Goal: Information Seeking & Learning: Learn about a topic

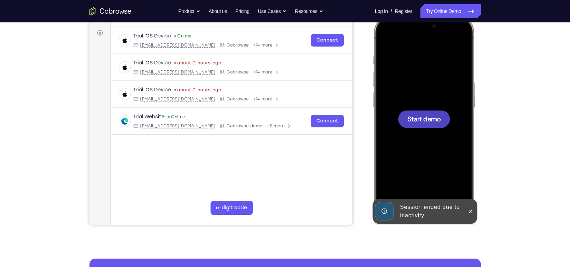
click at [404, 109] on div at bounding box center [423, 118] width 92 height 199
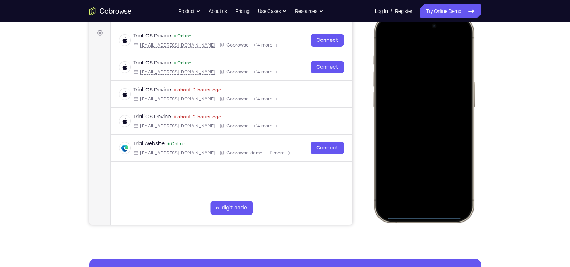
drag, startPoint x: 395, startPoint y: 27, endPoint x: 405, endPoint y: 110, distance: 83.7
click at [405, 110] on div at bounding box center [423, 118] width 92 height 199
click at [428, 143] on div at bounding box center [423, 118] width 92 height 199
click at [426, 200] on div at bounding box center [423, 118] width 92 height 199
drag, startPoint x: 395, startPoint y: 26, endPoint x: 405, endPoint y: 165, distance: 139.3
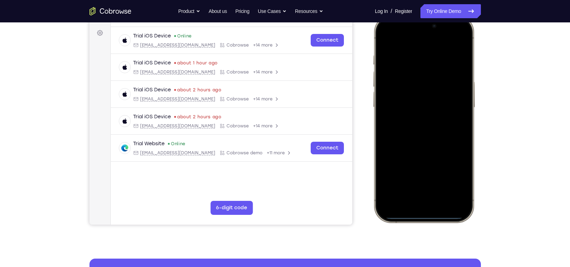
click at [405, 165] on div at bounding box center [423, 118] width 92 height 199
click at [417, 170] on div at bounding box center [423, 118] width 92 height 199
drag, startPoint x: 393, startPoint y: 33, endPoint x: 390, endPoint y: 140, distance: 107.3
click at [390, 140] on div at bounding box center [423, 118] width 92 height 199
drag, startPoint x: 424, startPoint y: 85, endPoint x: 430, endPoint y: 170, distance: 85.5
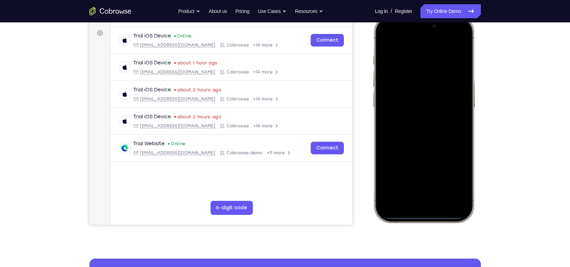
click at [430, 170] on div at bounding box center [423, 118] width 92 height 199
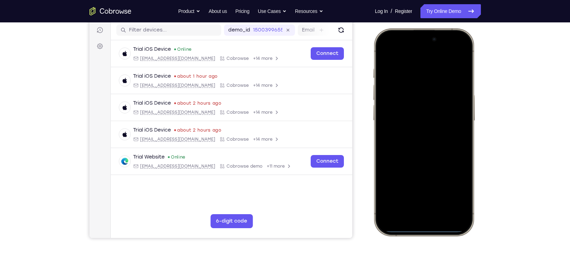
scroll to position [87, 0]
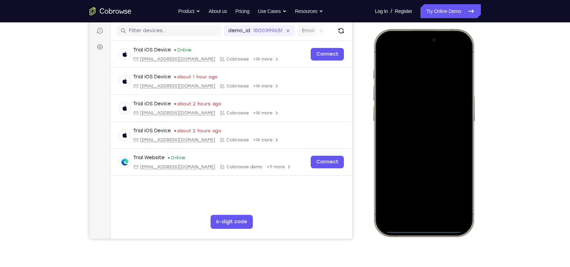
click at [462, 155] on div at bounding box center [423, 132] width 92 height 199
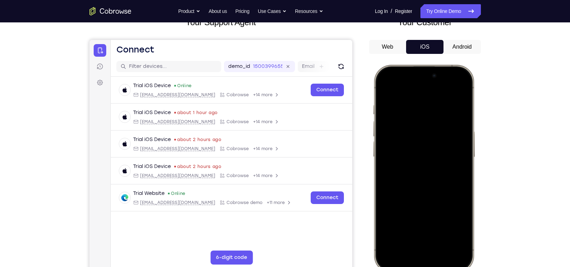
click at [39, 73] on button "Web" at bounding box center [35, 76] width 7 height 7
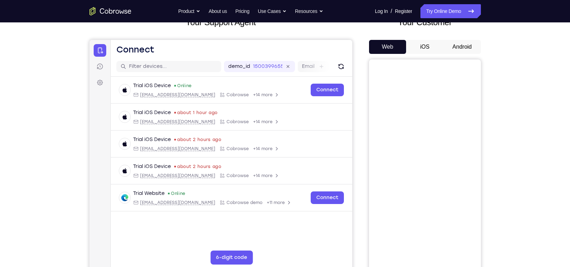
click at [190, 69] on button "iOS" at bounding box center [117, 72] width 146 height 7
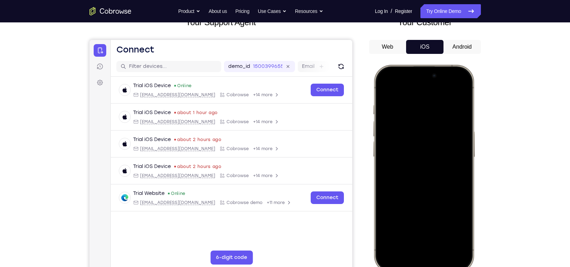
click at [190, 69] on button "iOS" at bounding box center [117, 72] width 146 height 7
click at [128, 70] on button "Android" at bounding box center [106, 73] width 44 height 6
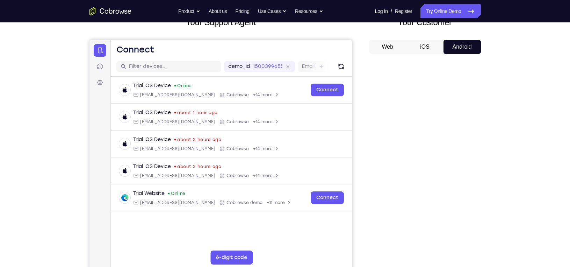
click at [190, 69] on button "iOS" at bounding box center [117, 72] width 146 height 7
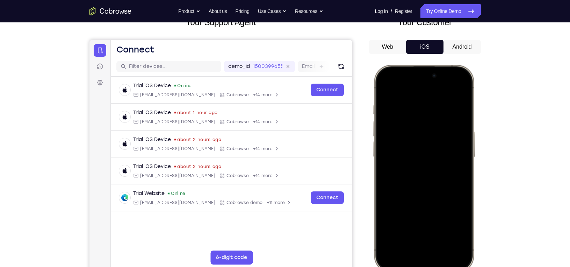
click at [419, 119] on div at bounding box center [423, 167] width 92 height 199
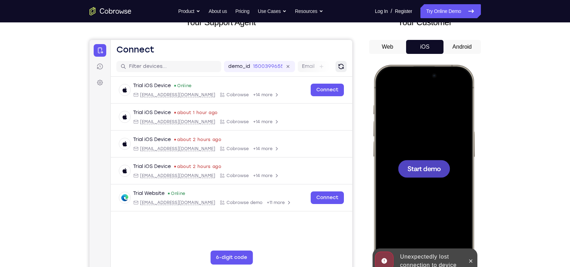
click at [346, 65] on button "Refresh" at bounding box center [340, 66] width 11 height 11
click at [434, 191] on div at bounding box center [423, 167] width 92 height 199
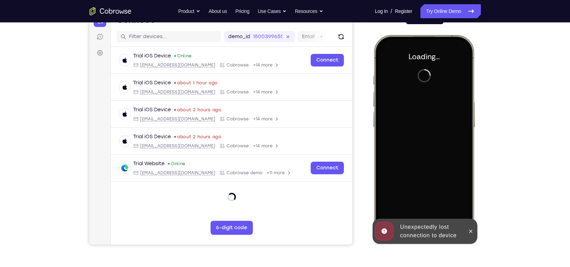
scroll to position [0, 0]
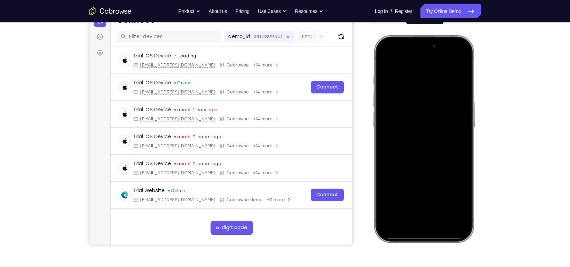
drag, startPoint x: 400, startPoint y: 94, endPoint x: 416, endPoint y: 148, distance: 57.0
click at [416, 148] on div at bounding box center [423, 138] width 92 height 199
click at [427, 123] on div at bounding box center [423, 138] width 92 height 199
drag, startPoint x: 398, startPoint y: 44, endPoint x: 406, endPoint y: 219, distance: 175.2
click at [406, 219] on div at bounding box center [423, 138] width 92 height 199
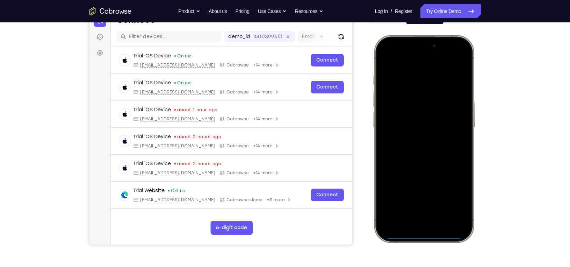
drag, startPoint x: 443, startPoint y: 189, endPoint x: 444, endPoint y: 194, distance: 4.3
click at [444, 194] on div at bounding box center [423, 138] width 92 height 199
click at [458, 56] on div at bounding box center [423, 138] width 92 height 199
click at [417, 93] on div at bounding box center [423, 138] width 92 height 199
click at [409, 211] on div at bounding box center [423, 138] width 92 height 199
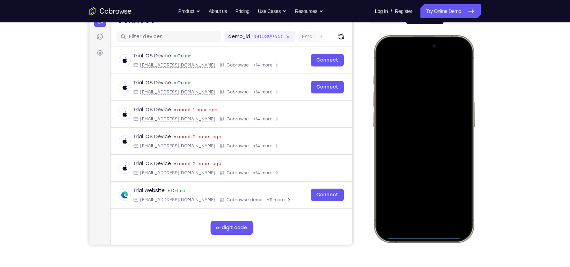
click at [415, 151] on div at bounding box center [423, 138] width 92 height 199
click at [421, 112] on div at bounding box center [423, 138] width 92 height 199
click at [414, 124] on div at bounding box center [423, 138] width 92 height 199
click at [458, 125] on div at bounding box center [423, 138] width 92 height 199
click at [449, 140] on div at bounding box center [423, 138] width 92 height 199
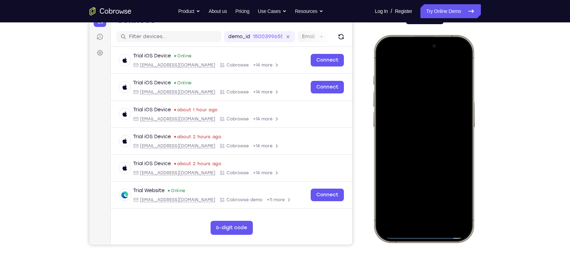
click at [433, 171] on div at bounding box center [423, 138] width 92 height 199
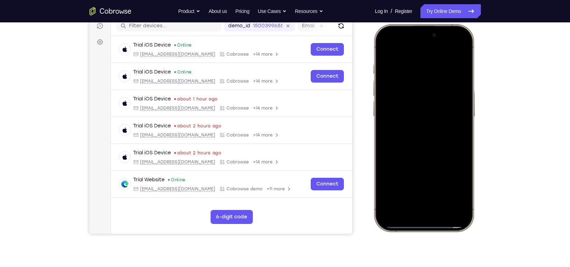
click at [441, 189] on div at bounding box center [423, 127] width 92 height 199
click at [415, 114] on div at bounding box center [423, 127] width 92 height 199
click at [384, 52] on div at bounding box center [423, 127] width 92 height 199
click at [384, 49] on div at bounding box center [423, 127] width 92 height 199
drag, startPoint x: 386, startPoint y: 45, endPoint x: 406, endPoint y: 52, distance: 20.9
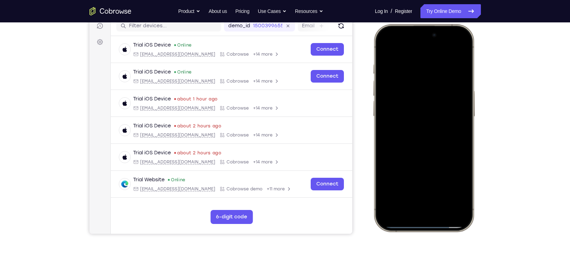
click at [406, 52] on div at bounding box center [423, 127] width 92 height 199
click at [412, 62] on div at bounding box center [423, 127] width 92 height 199
click at [457, 52] on div at bounding box center [423, 127] width 92 height 199
click at [446, 70] on div at bounding box center [423, 127] width 92 height 199
click at [458, 52] on div at bounding box center [423, 127] width 92 height 199
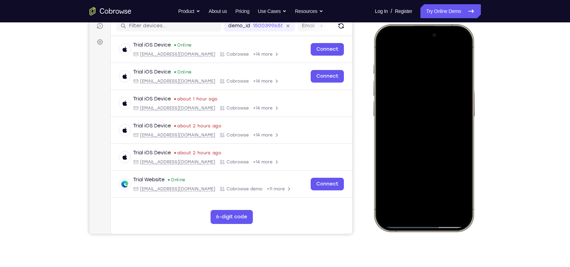
click at [442, 193] on div at bounding box center [423, 127] width 92 height 199
click at [385, 48] on div at bounding box center [423, 127] width 92 height 199
click at [463, 109] on div at bounding box center [423, 127] width 92 height 199
click at [464, 111] on div at bounding box center [423, 127] width 92 height 199
click at [463, 174] on div at bounding box center [423, 127] width 92 height 199
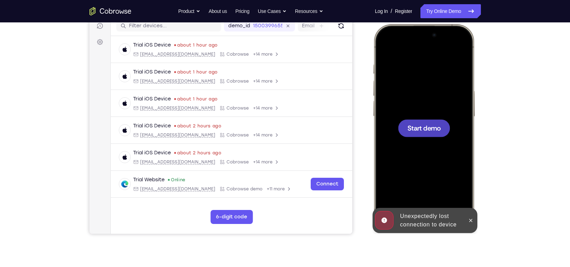
click at [397, 103] on div at bounding box center [423, 127] width 92 height 199
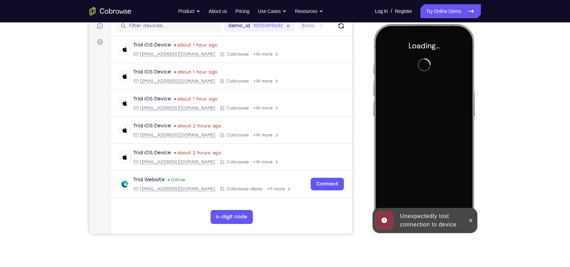
scroll to position [74, 0]
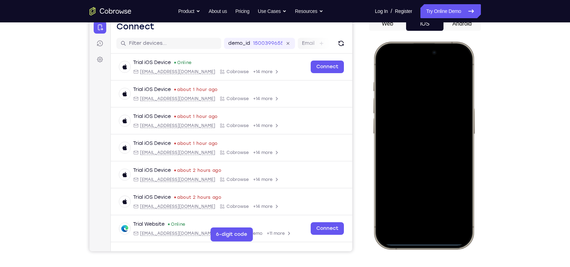
drag, startPoint x: 394, startPoint y: 49, endPoint x: 408, endPoint y: 121, distance: 73.8
click at [408, 121] on div at bounding box center [423, 144] width 92 height 199
drag, startPoint x: 395, startPoint y: 45, endPoint x: 409, endPoint y: 166, distance: 121.3
click at [409, 166] on div at bounding box center [423, 144] width 92 height 199
drag, startPoint x: 412, startPoint y: 135, endPoint x: 414, endPoint y: 177, distance: 42.3
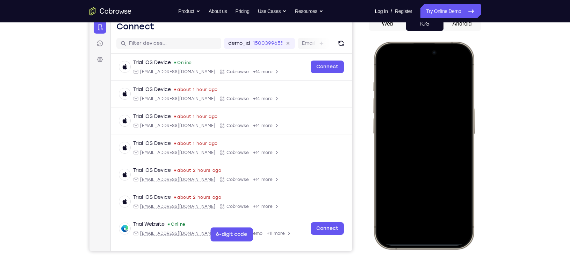
click at [414, 177] on div at bounding box center [423, 144] width 92 height 199
click at [452, 64] on div at bounding box center [423, 144] width 92 height 199
click at [417, 107] on div at bounding box center [423, 144] width 92 height 199
click at [405, 216] on div at bounding box center [423, 144] width 92 height 199
click at [411, 72] on div at bounding box center [423, 144] width 92 height 199
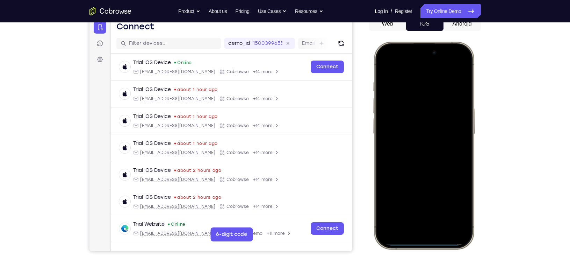
click at [413, 157] on div at bounding box center [423, 144] width 92 height 199
click at [405, 118] on div at bounding box center [423, 144] width 92 height 199
click at [405, 134] on div at bounding box center [423, 144] width 92 height 199
click at [403, 132] on div at bounding box center [423, 144] width 92 height 199
click at [421, 134] on div at bounding box center [423, 144] width 92 height 199
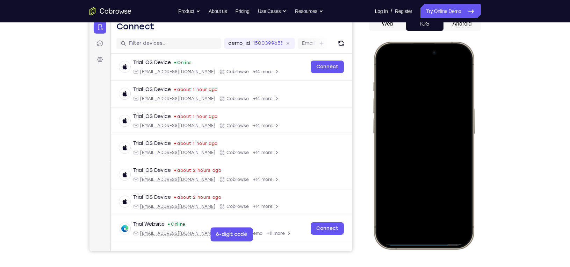
click at [416, 148] on div at bounding box center [423, 144] width 92 height 199
click at [416, 173] on div at bounding box center [423, 144] width 92 height 199
click at [444, 208] on div at bounding box center [423, 144] width 92 height 199
click at [386, 59] on div at bounding box center [423, 144] width 92 height 199
click at [406, 81] on div at bounding box center [423, 144] width 92 height 199
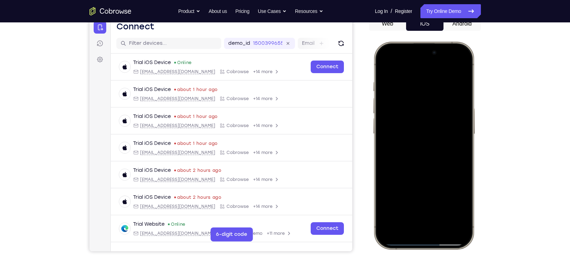
click at [455, 72] on div at bounding box center [423, 144] width 92 height 199
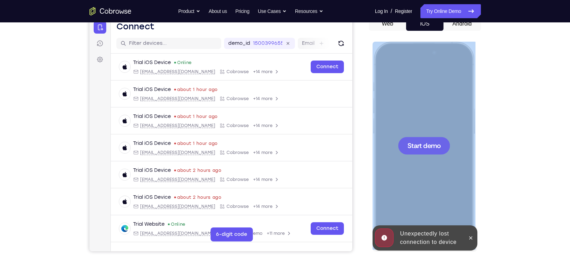
drag, startPoint x: 420, startPoint y: 117, endPoint x: 353, endPoint y: 110, distance: 67.1
click at [372, 110] on html "Online web based iOS Simulators and Android Emulators. Run iPhone, iPad, Mobile…" at bounding box center [424, 147] width 105 height 210
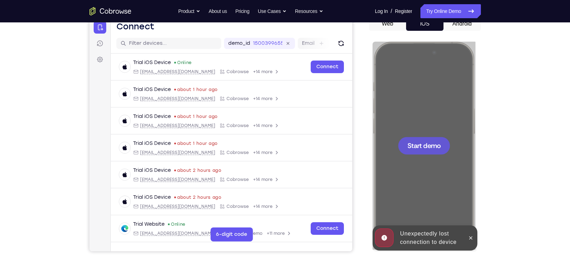
click at [353, 111] on div "Your Support Agent Your Customer Web iOS Android" at bounding box center [284, 122] width 391 height 258
click at [357, 90] on div "Your Support Agent Your Customer Web iOS Android" at bounding box center [284, 122] width 391 height 258
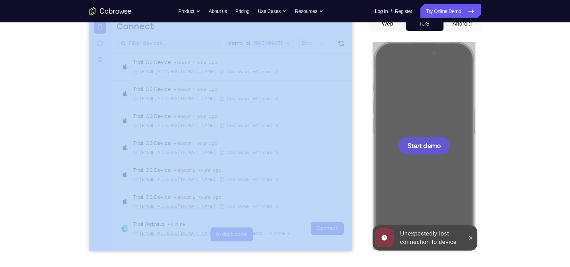
click at [357, 90] on div "Your Support Agent Your Customer Web iOS Android" at bounding box center [284, 122] width 391 height 258
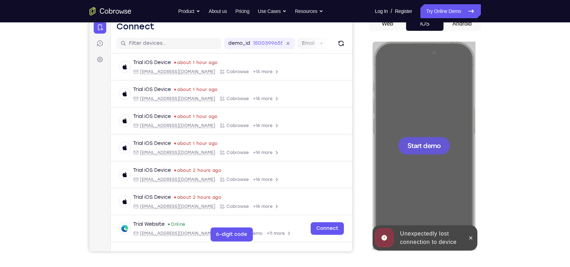
click at [502, 92] on div "Your Support Agent Your Customer Web iOS Android Next Steps We’d be happy to gi…" at bounding box center [284, 178] width 447 height 461
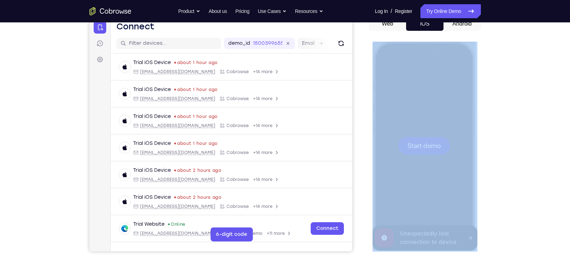
click at [502, 92] on div "Your Support Agent Your Customer Web iOS Android Next Steps We’d be happy to gi…" at bounding box center [284, 178] width 447 height 461
drag, startPoint x: 77, startPoint y: 50, endPoint x: 481, endPoint y: 93, distance: 406.2
click at [481, 93] on div "Your Support Agent Your Customer Web iOS Android Next Steps We’d be happy to gi…" at bounding box center [284, 178] width 447 height 461
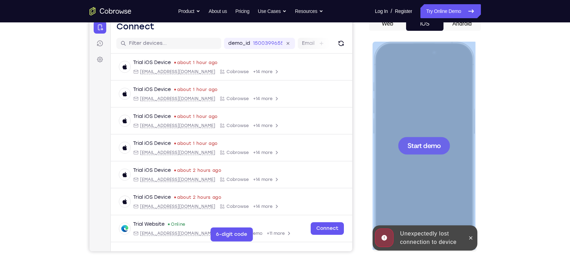
click at [443, 106] on div at bounding box center [423, 144] width 92 height 199
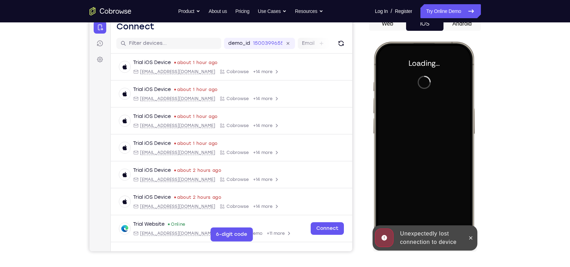
click at [443, 106] on div at bounding box center [423, 144] width 92 height 199
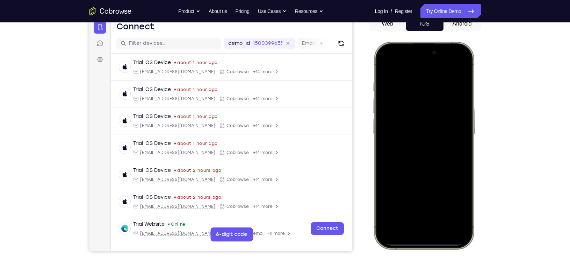
click at [409, 222] on div at bounding box center [423, 144] width 92 height 199
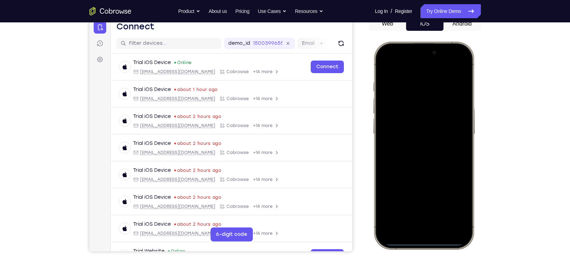
drag, startPoint x: 397, startPoint y: 50, endPoint x: 408, endPoint y: 107, distance: 58.6
click at [408, 107] on div at bounding box center [423, 144] width 92 height 199
click at [448, 137] on div at bounding box center [424, 145] width 52 height 17
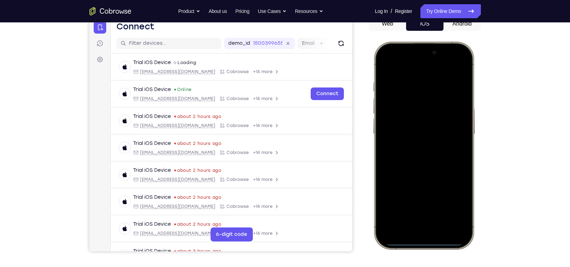
drag, startPoint x: 394, startPoint y: 46, endPoint x: 410, endPoint y: 111, distance: 67.2
click at [410, 111] on div at bounding box center [423, 144] width 92 height 199
drag, startPoint x: 401, startPoint y: 46, endPoint x: 463, endPoint y: 283, distance: 244.9
click at [463, 251] on html "Online web based iOS Simulators and Android Emulators. Run iPhone, iPad, Mobile…" at bounding box center [424, 147] width 105 height 210
drag, startPoint x: 406, startPoint y: 47, endPoint x: 425, endPoint y: 263, distance: 217.1
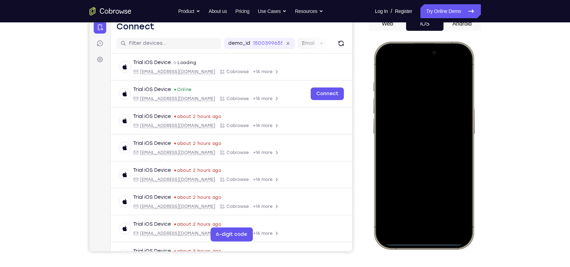
click at [425, 251] on html "Online web based iOS Simulators and Android Emulators. Run iPhone, iPad, Mobile…" at bounding box center [424, 147] width 105 height 210
drag, startPoint x: 408, startPoint y: 166, endPoint x: 410, endPoint y: 202, distance: 36.1
click at [410, 202] on div at bounding box center [423, 144] width 92 height 199
click at [457, 64] on div at bounding box center [423, 144] width 92 height 199
click at [413, 95] on div at bounding box center [423, 144] width 92 height 199
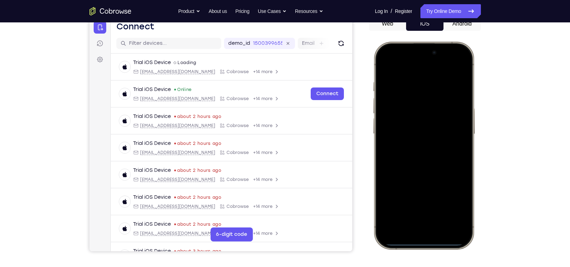
click at [408, 217] on div at bounding box center [423, 144] width 92 height 199
click at [407, 81] on div at bounding box center [423, 144] width 92 height 199
click at [418, 155] on div at bounding box center [423, 144] width 92 height 199
click at [399, 116] on div at bounding box center [423, 144] width 92 height 199
click at [400, 136] on div at bounding box center [423, 144] width 92 height 199
